Goal: Task Accomplishment & Management: Use online tool/utility

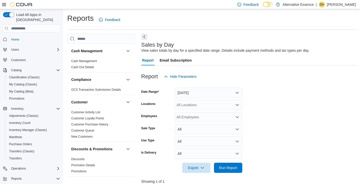
scroll to position [0, 61]
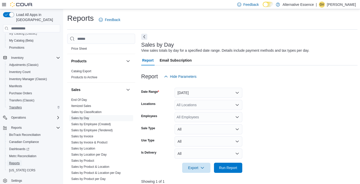
drag, startPoint x: 15, startPoint y: 157, endPoint x: 18, endPoint y: 103, distance: 54.2
click at [15, 161] on span "Reports" at bounding box center [14, 163] width 11 height 4
click at [188, 92] on button "[DATE]" at bounding box center [209, 93] width 68 height 10
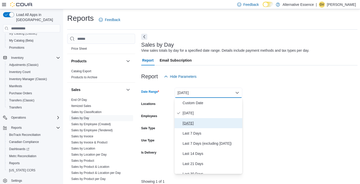
click at [195, 124] on span "[DATE]" at bounding box center [212, 123] width 58 height 6
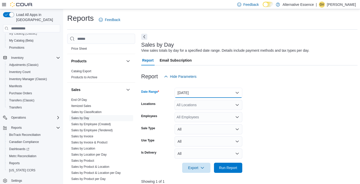
click at [203, 93] on button "[DATE]" at bounding box center [209, 93] width 68 height 10
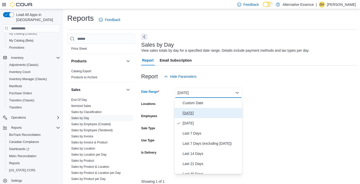
click at [190, 112] on span "[DATE]" at bounding box center [212, 113] width 58 height 6
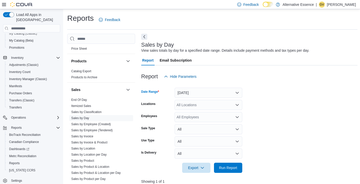
click at [254, 99] on form "Date Range Today Locations All Locations Employees All Employees Sale Type All …" at bounding box center [249, 126] width 217 height 91
click at [230, 166] on span "Run Report" at bounding box center [228, 167] width 18 height 5
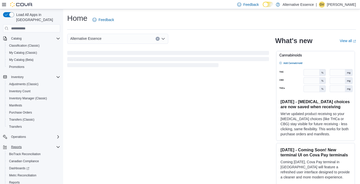
scroll to position [51, 0]
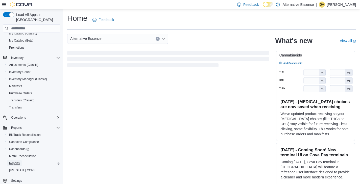
click at [16, 161] on span "Reports" at bounding box center [14, 163] width 11 height 4
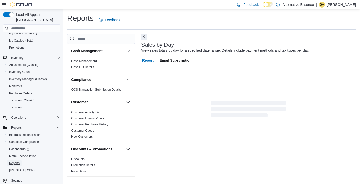
scroll to position [2, 0]
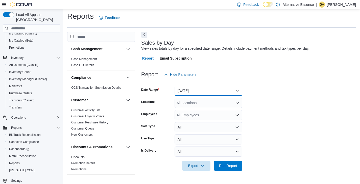
click at [210, 90] on button "[DATE]" at bounding box center [209, 90] width 68 height 10
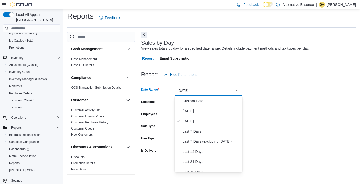
click at [259, 94] on form "Date Range [DATE] Locations All Locations Employees All Employees Sale Type All…" at bounding box center [248, 124] width 215 height 91
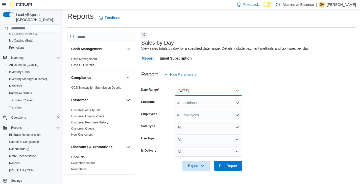
click at [209, 94] on button "[DATE]" at bounding box center [209, 90] width 68 height 10
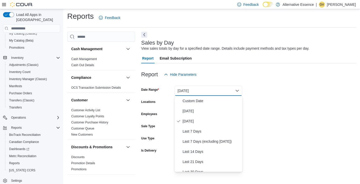
drag, startPoint x: 276, startPoint y: 110, endPoint x: 243, endPoint y: 147, distance: 49.7
click at [275, 110] on form "Date Range [DATE] Locations All Locations Employees All Employees Sale Type All…" at bounding box center [248, 124] width 215 height 91
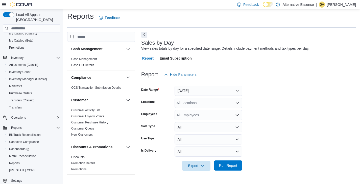
click at [233, 164] on span "Run Report" at bounding box center [228, 165] width 18 height 5
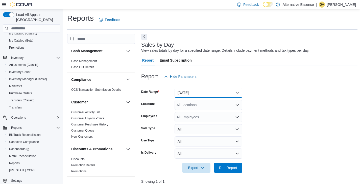
click at [201, 95] on button "[DATE]" at bounding box center [209, 93] width 68 height 10
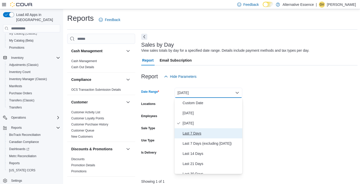
click at [196, 137] on button "Last 7 Days" at bounding box center [209, 133] width 68 height 10
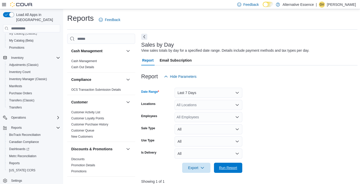
drag, startPoint x: 233, startPoint y: 163, endPoint x: 234, endPoint y: 159, distance: 4.2
click at [233, 163] on span "Run Report" at bounding box center [228, 167] width 22 height 10
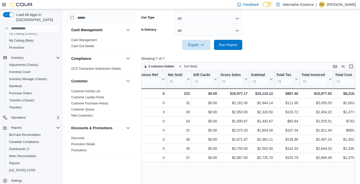
scroll to position [0, 80]
